Goal: Task Accomplishment & Management: Use online tool/utility

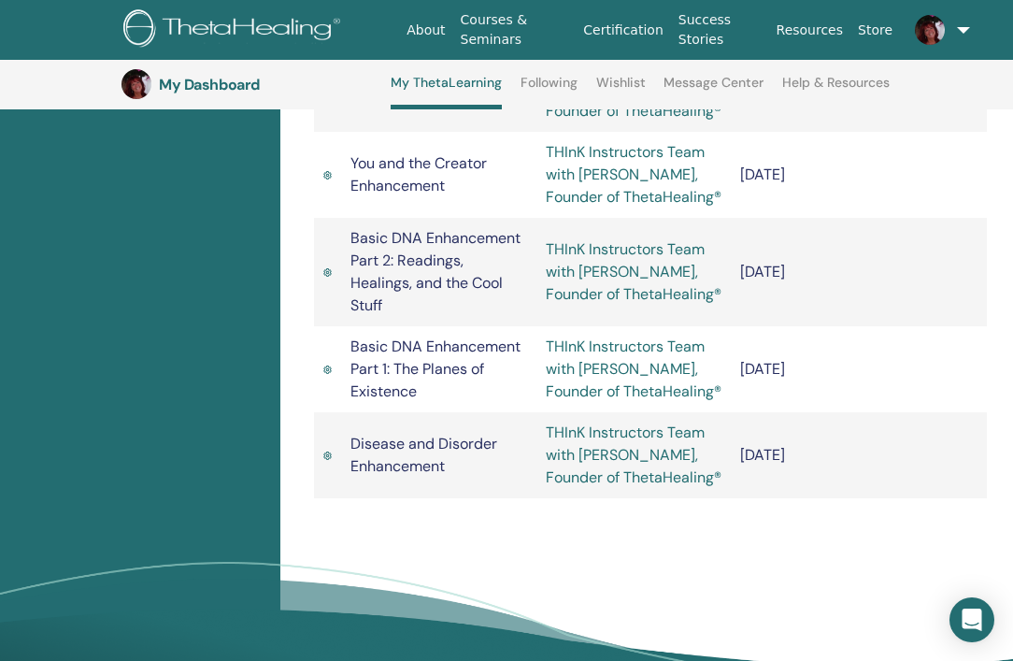
scroll to position [2739, 0]
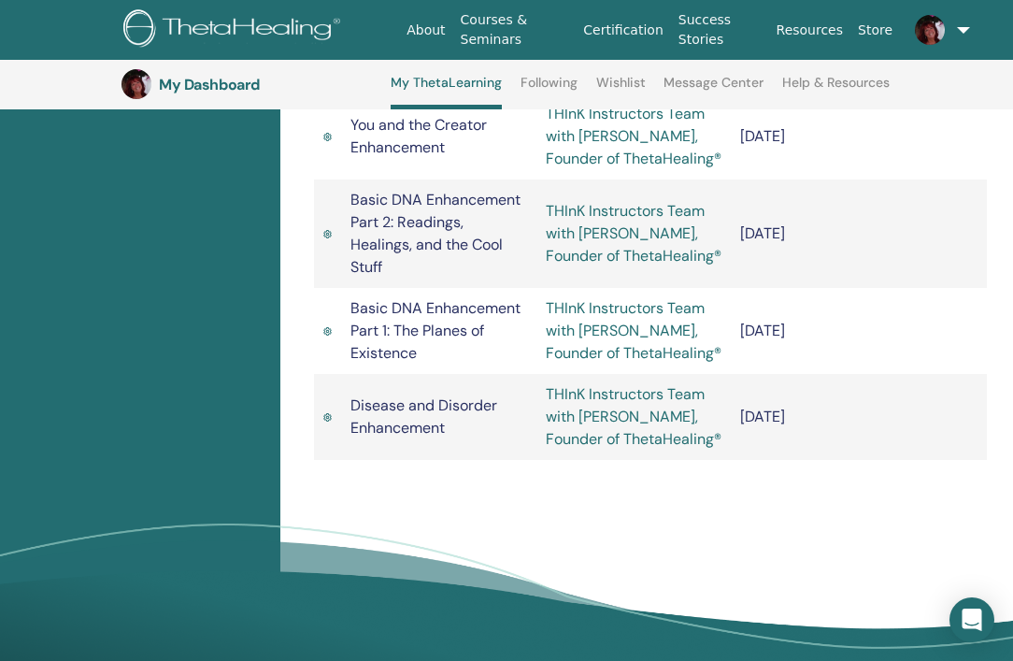
click at [956, 23] on link at bounding box center [932, 30] width 64 height 60
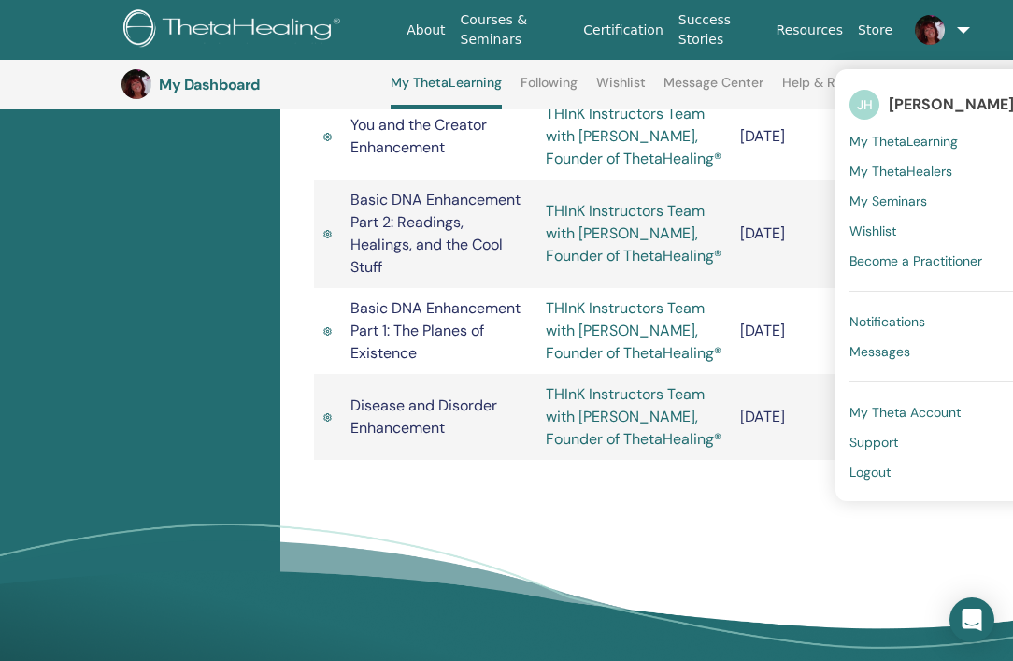
click at [198, 92] on h3 "My Dashboard" at bounding box center [252, 85] width 187 height 18
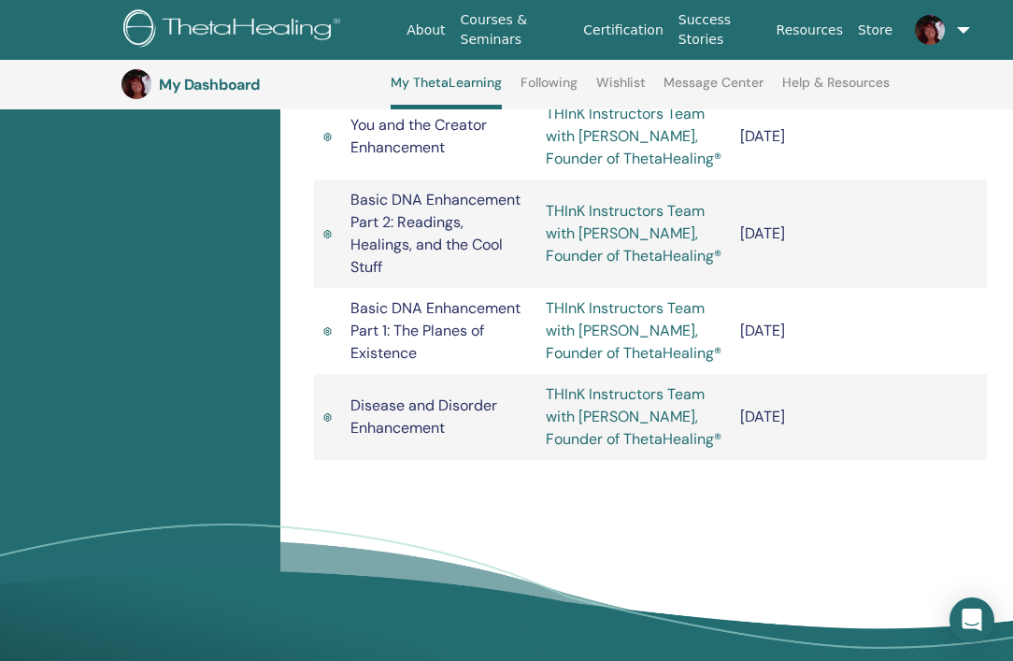
click at [142, 80] on img at bounding box center [136, 84] width 30 height 30
click at [266, 27] on img at bounding box center [234, 30] width 223 height 42
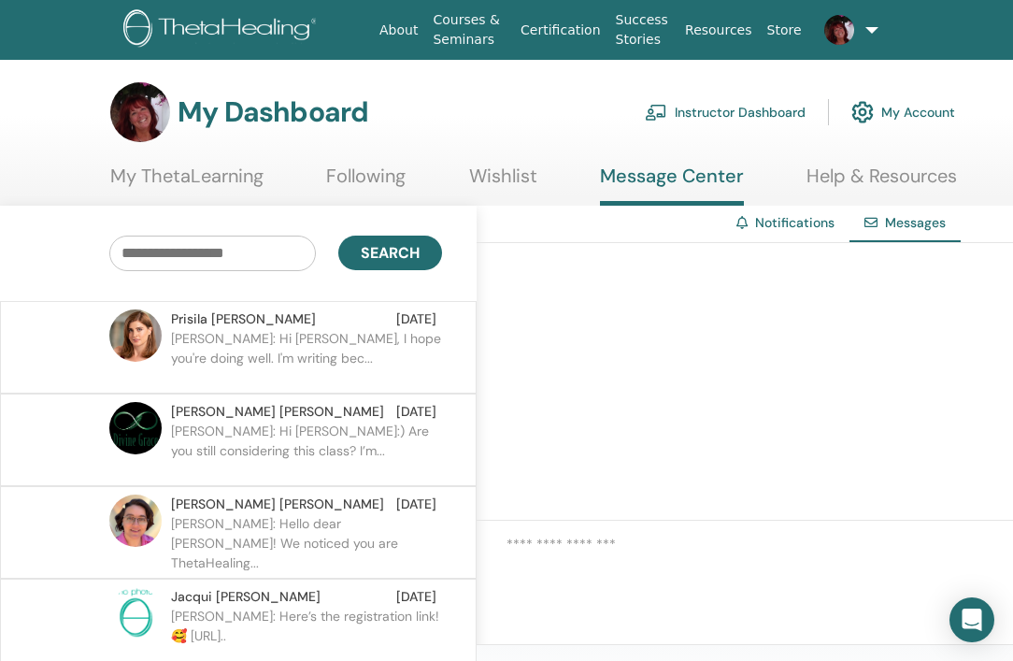
click at [726, 112] on link "Instructor Dashboard" at bounding box center [725, 112] width 161 height 41
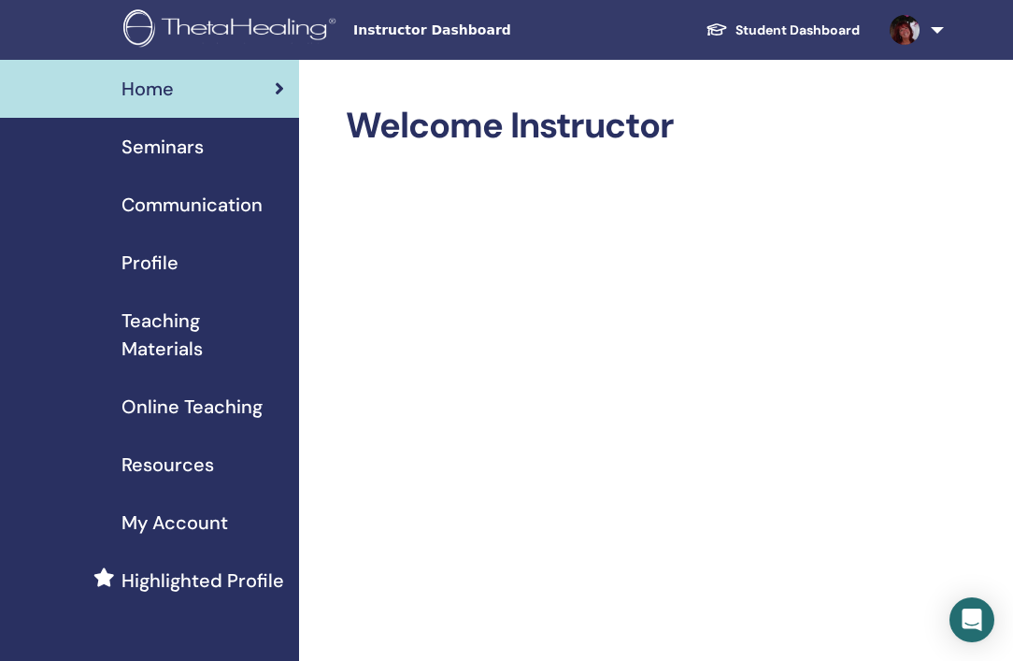
click at [193, 139] on span "Seminars" at bounding box center [162, 147] width 82 height 28
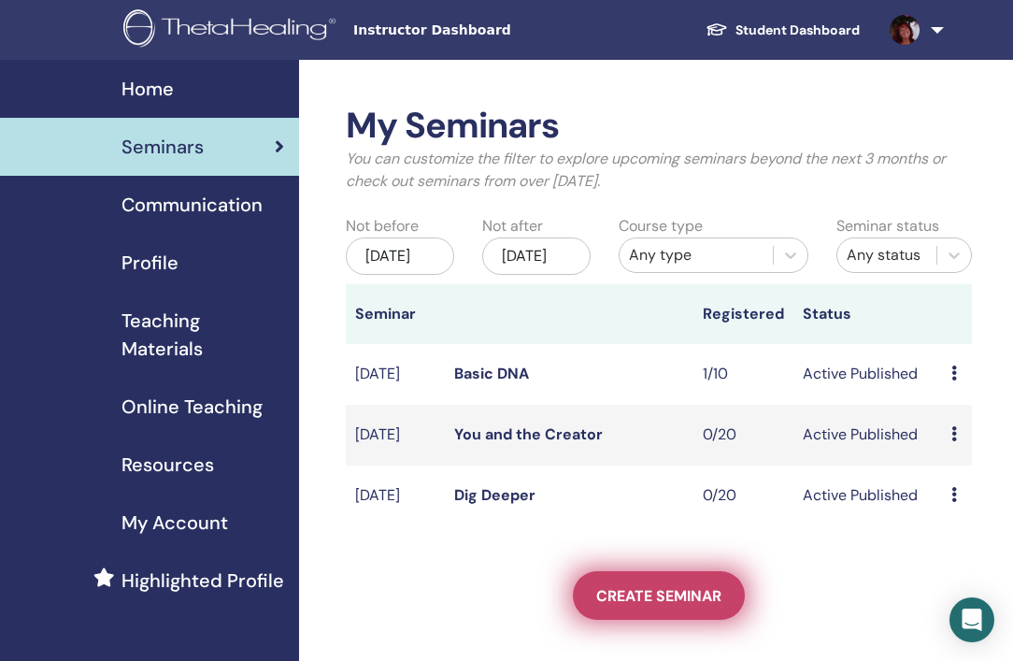
click at [639, 606] on span "Create seminar" at bounding box center [658, 596] width 125 height 20
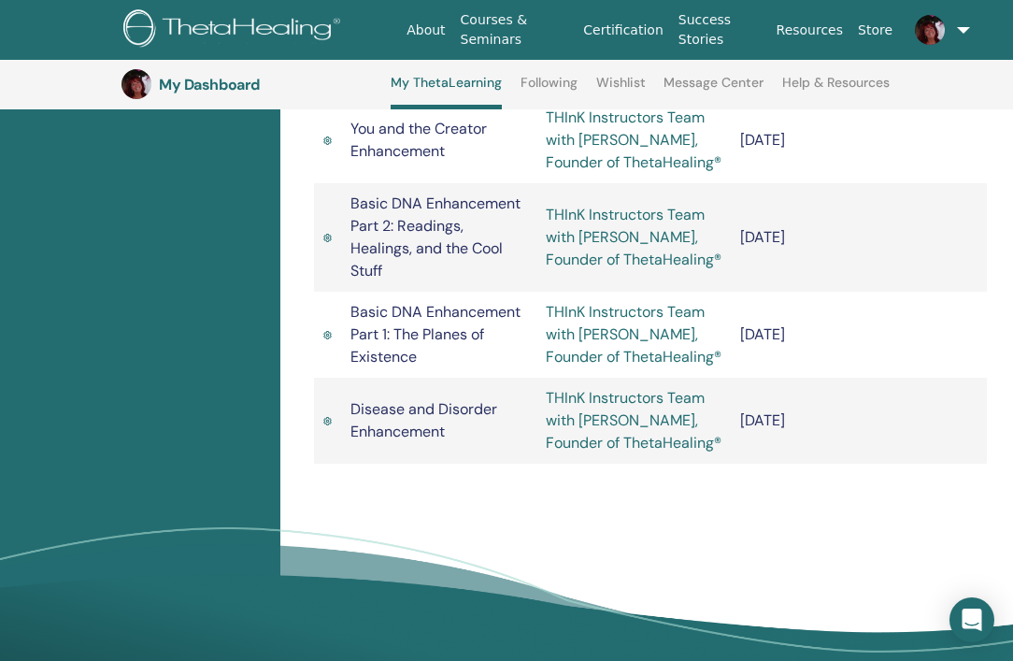
scroll to position [2739, 0]
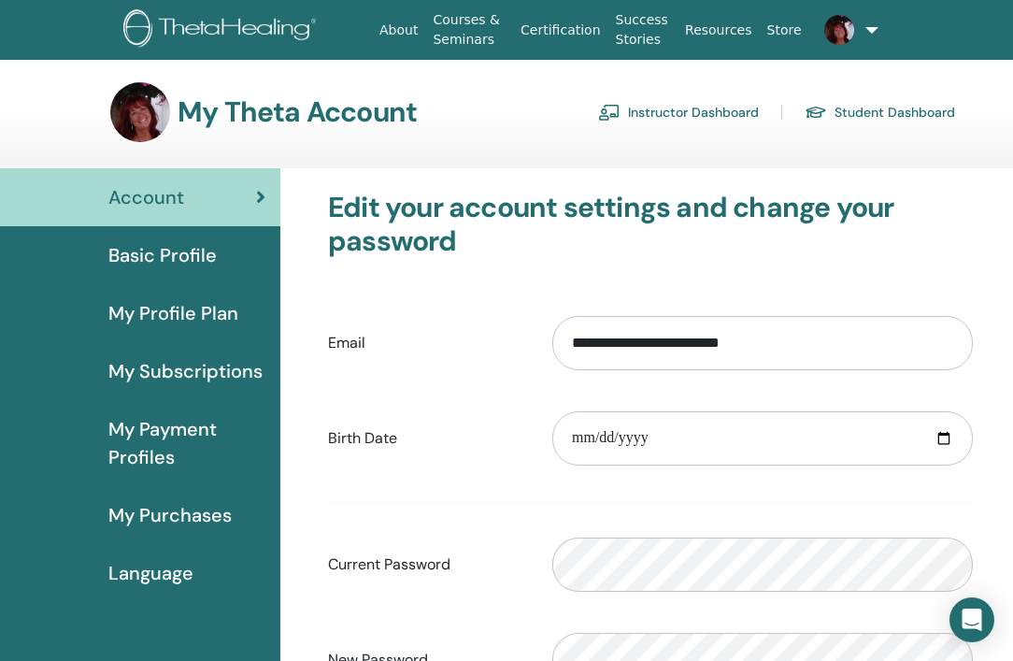
scroll to position [3, 0]
